Goal: Information Seeking & Learning: Learn about a topic

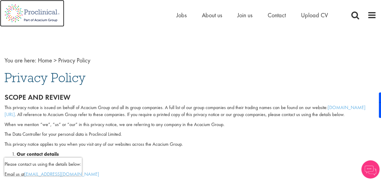
click at [13, 12] on img at bounding box center [32, 13] width 64 height 27
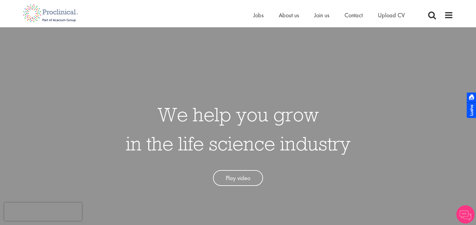
drag, startPoint x: 0, startPoint y: 0, endPoint x: 193, endPoint y: 22, distance: 194.1
click at [193, 22] on div "Home Jobs About us Join us Contact Upload CV" at bounding box center [235, 11] width 434 height 23
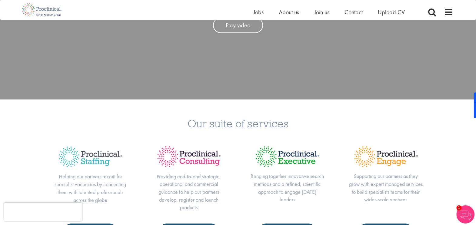
scroll to position [151, 0]
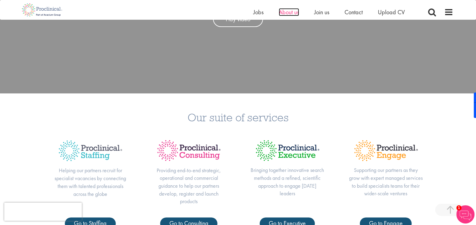
click at [291, 10] on span "About us" at bounding box center [289, 12] width 20 height 8
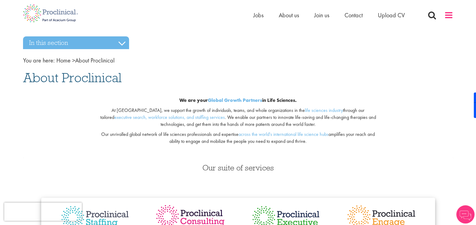
click at [450, 16] on span at bounding box center [448, 15] width 9 height 9
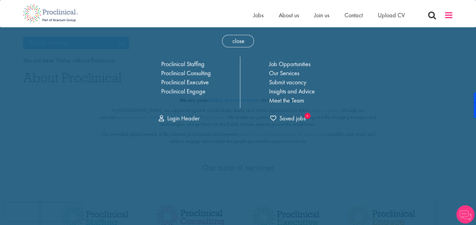
click at [449, 16] on span at bounding box center [448, 15] width 9 height 9
click at [450, 16] on span at bounding box center [448, 15] width 9 height 9
click at [246, 41] on span "close" at bounding box center [238, 41] width 32 height 12
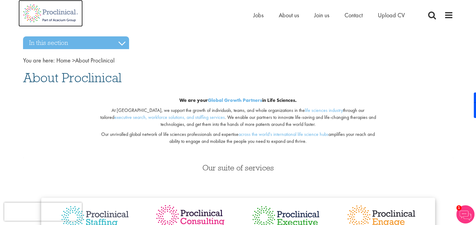
click at [65, 14] on img at bounding box center [50, 13] width 64 height 27
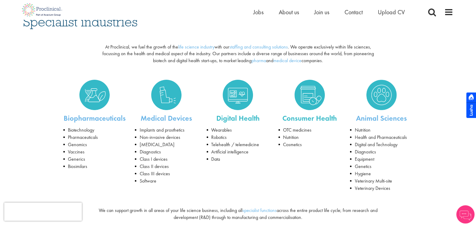
scroll to position [38, 0]
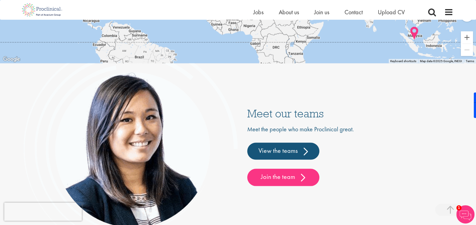
scroll to position [1395, 0]
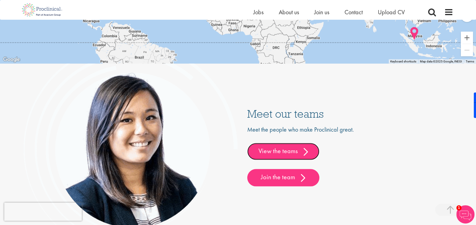
click at [297, 149] on link "View the teams" at bounding box center [283, 151] width 72 height 17
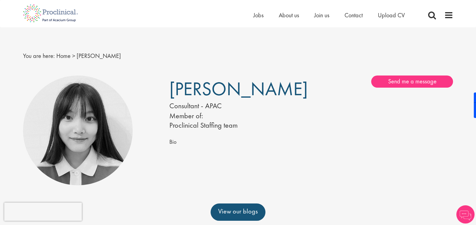
click at [123, 115] on img at bounding box center [78, 130] width 110 height 110
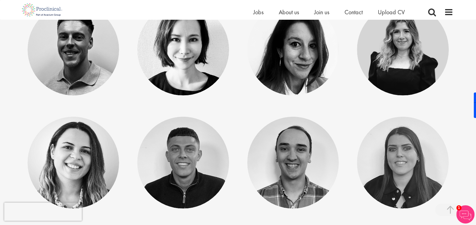
scroll to position [2169, 0]
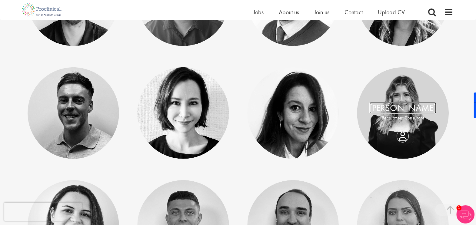
click at [419, 109] on link "[PERSON_NAME]" at bounding box center [402, 108] width 67 height 12
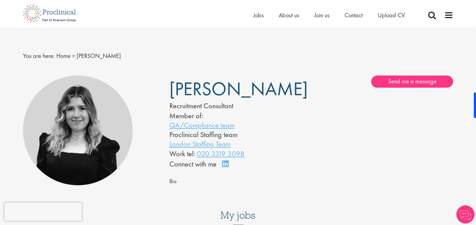
click at [189, 88] on span "Molly Colclough" at bounding box center [238, 89] width 138 height 24
copy div "Molly Colclough"
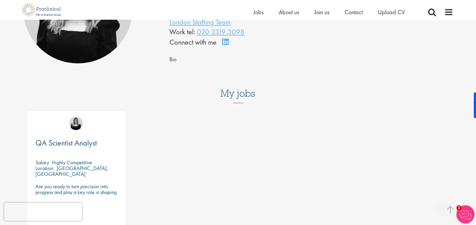
scroll to position [114, 0]
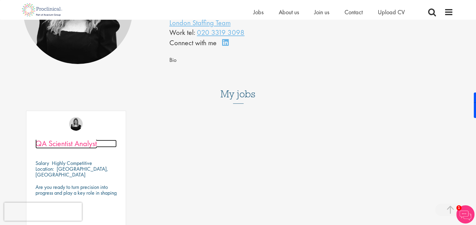
click at [78, 142] on span "QA Scientist Analyst" at bounding box center [65, 143] width 61 height 10
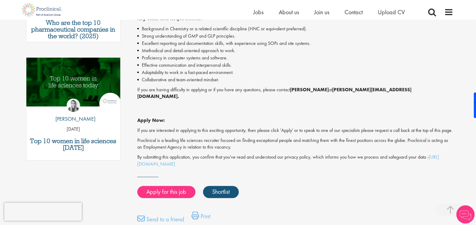
scroll to position [302, 0]
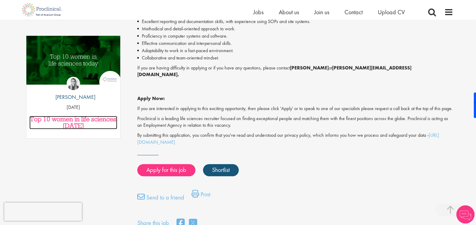
click at [78, 116] on h3 "Top 10 women in life sciences today" at bounding box center [73, 122] width 88 height 13
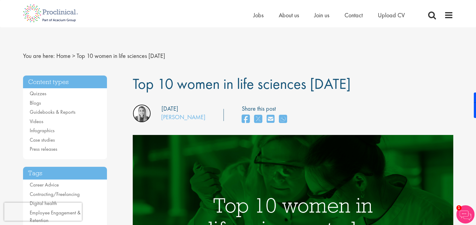
click at [148, 114] on img at bounding box center [142, 113] width 18 height 18
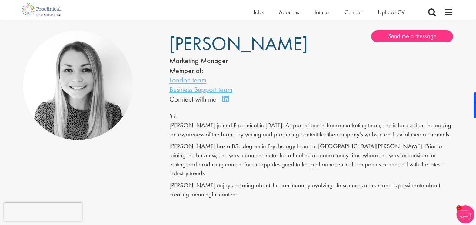
scroll to position [151, 0]
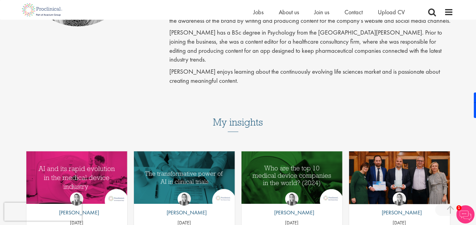
click at [222, 117] on h3 "My insights" at bounding box center [238, 121] width 50 height 31
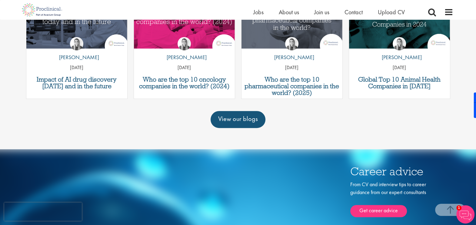
scroll to position [405, 0]
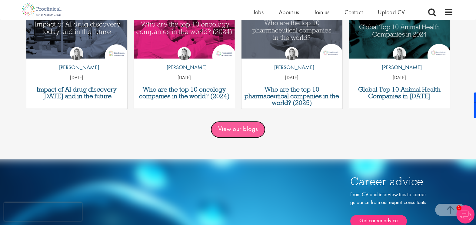
click at [224, 121] on link "View our blogs" at bounding box center [237, 129] width 55 height 17
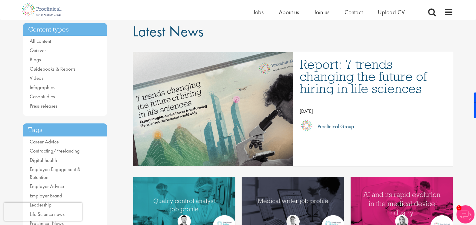
scroll to position [38, 0]
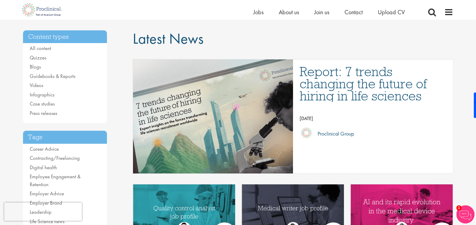
click at [221, 90] on img "Link to a post" at bounding box center [212, 116] width 243 height 137
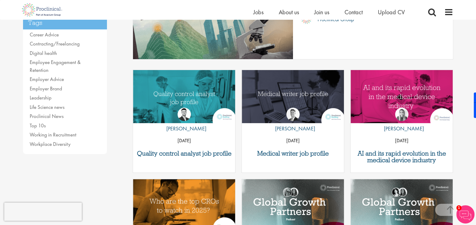
scroll to position [189, 0]
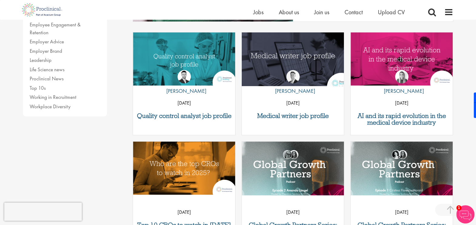
click at [266, 54] on img "Link to a post" at bounding box center [292, 59] width 123 height 64
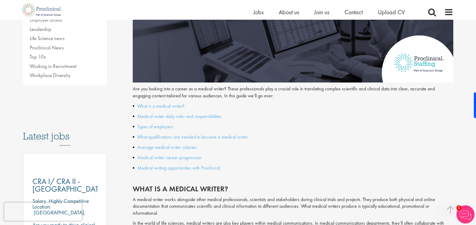
scroll to position [189, 0]
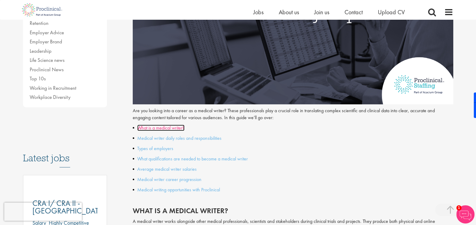
click at [165, 127] on link "What is a medical writer?" at bounding box center [160, 127] width 47 height 6
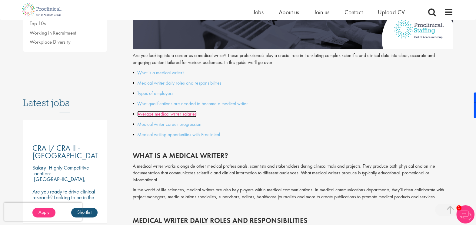
click at [172, 111] on link "Average medical writer salaries" at bounding box center [166, 114] width 59 height 6
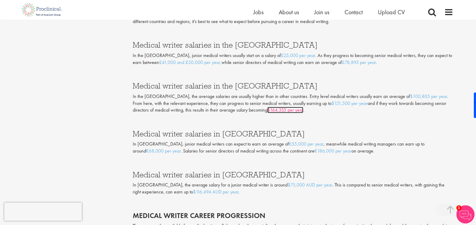
click at [267, 111] on link "$164,335 per year" at bounding box center [285, 110] width 36 height 6
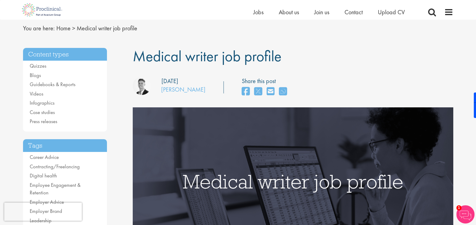
scroll to position [0, 0]
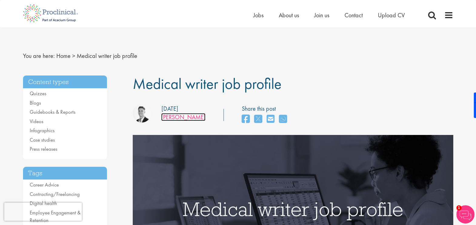
click at [177, 114] on link "[PERSON_NAME]" at bounding box center [183, 117] width 44 height 8
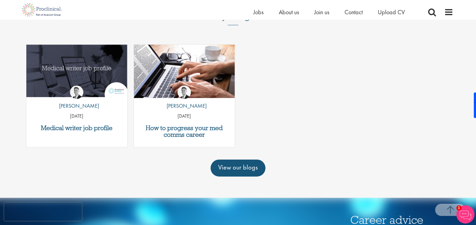
scroll to position [492, 0]
